Goal: Task Accomplishment & Management: Manage account settings

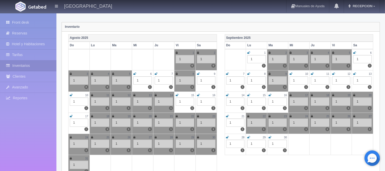
scroll to position [57, 0]
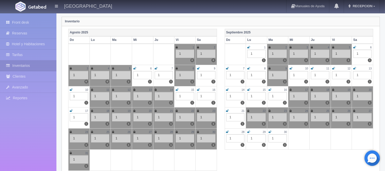
click at [248, 47] on icon at bounding box center [248, 47] width 3 height 3
click at [291, 46] on icon at bounding box center [291, 47] width 2 height 3
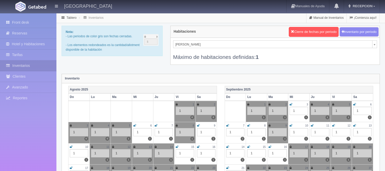
scroll to position [57, 0]
